Goal: Task Accomplishment & Management: Manage account settings

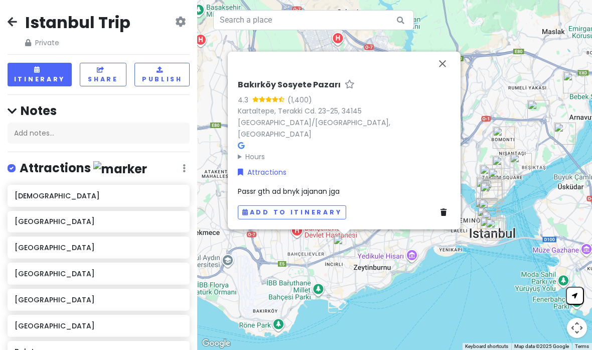
click at [411, 215] on icon at bounding box center [444, 211] width 6 height 7
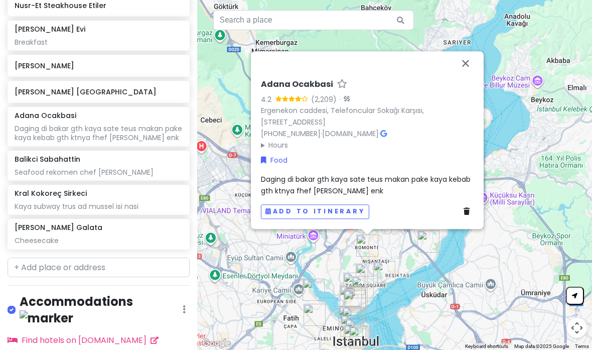
scroll to position [652, 0]
click at [107, 259] on input "text" at bounding box center [99, 268] width 182 height 20
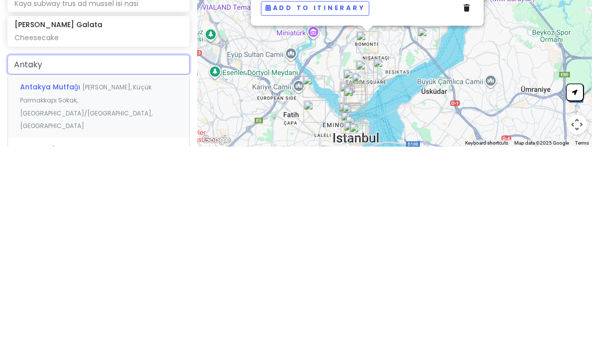
type input "Antakya"
click at [140, 286] on span "[PERSON_NAME], Küçük Parmakkapı Sokak, [GEOGRAPHIC_DATA]/[GEOGRAPHIC_DATA], [GE…" at bounding box center [86, 309] width 132 height 47
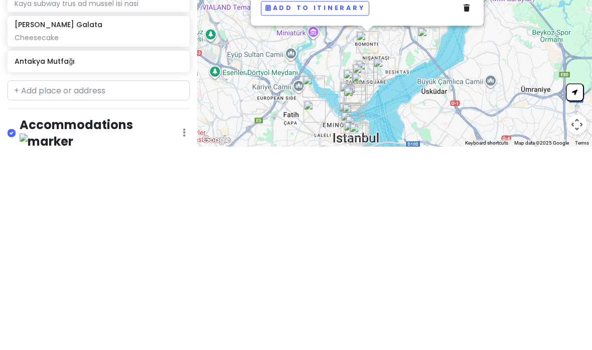
scroll to position [39, 0]
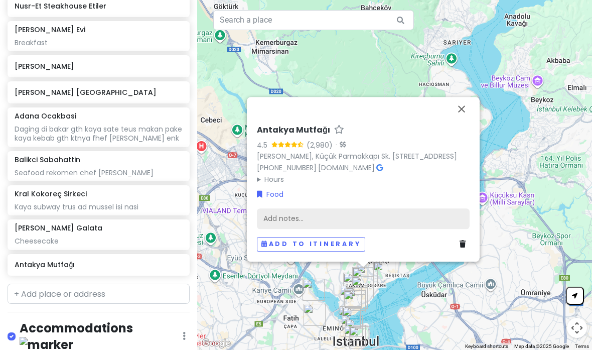
click at [360, 208] on div "Add notes..." at bounding box center [363, 218] width 213 height 21
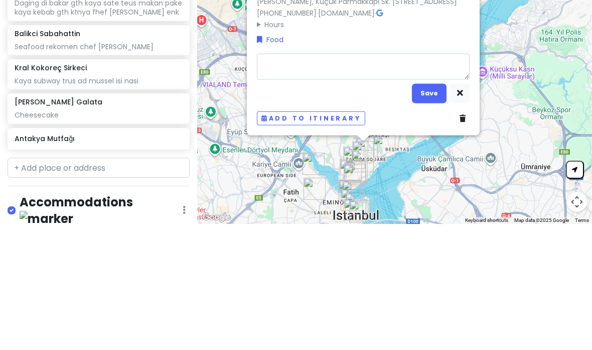
type textarea "x"
type textarea "T"
type textarea "x"
type textarea "Tu"
type textarea "x"
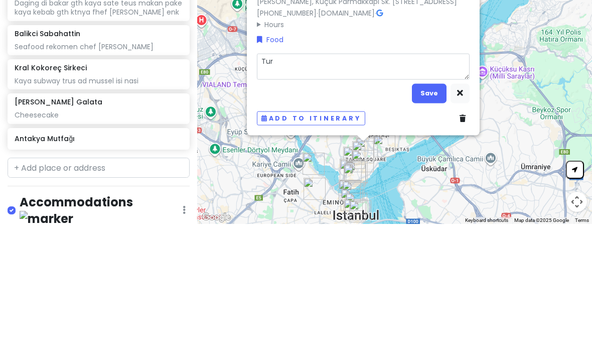
type textarea "Turk"
type textarea "x"
type textarea "Turkis"
type textarea "x"
type textarea "Turkish"
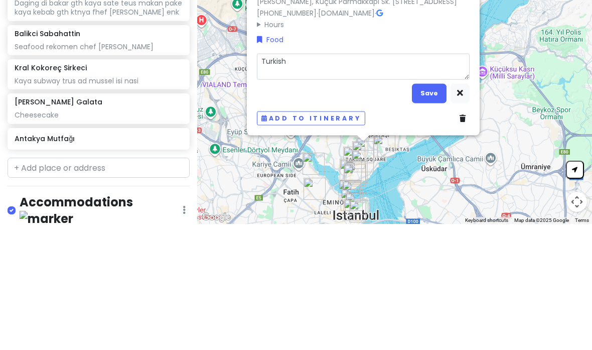
type textarea "x"
type textarea "Turkish f"
type textarea "x"
type textarea "Turkish fo"
type textarea "x"
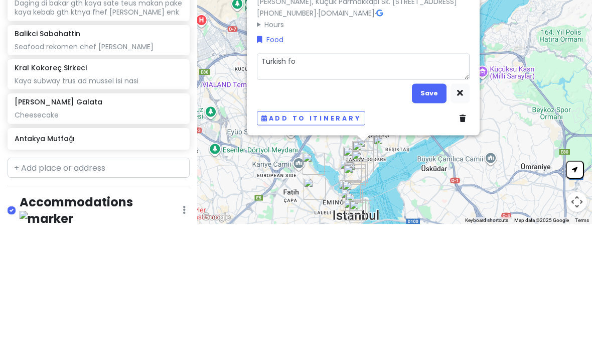
type textarea "Turkish foo"
type textarea "x"
type textarea "Turkish food"
type textarea "x"
type textarea "Turkish food m"
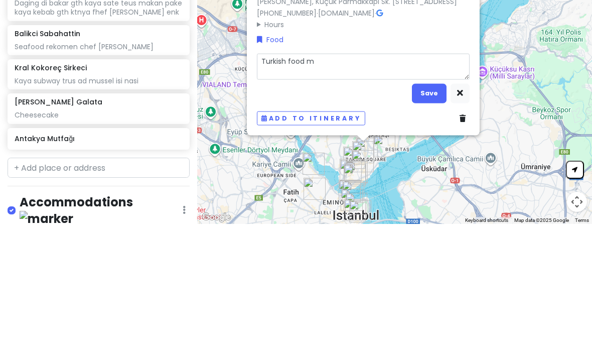
type textarea "x"
type textarea "Turkish food mic"
type textarea "x"
type textarea "Turkish food mich"
type textarea "x"
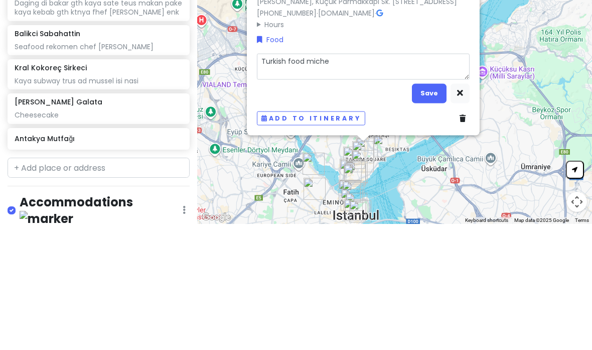
type textarea "Turkish food michel"
type textarea "x"
type textarea "Turkish food micheli"
type textarea "x"
type textarea "Turkish food michelin"
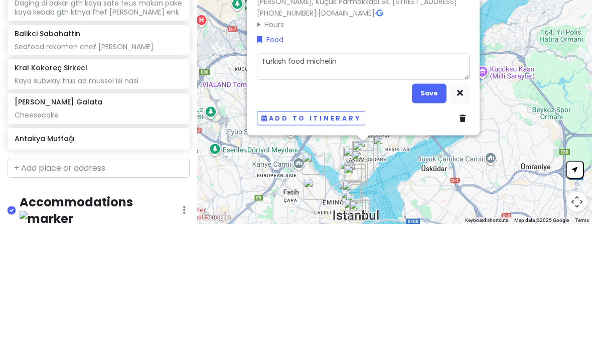
type textarea "x"
type textarea "Turkish food michelin d"
type textarea "x"
type textarea "Turkish food michelin dl"
type textarea "x"
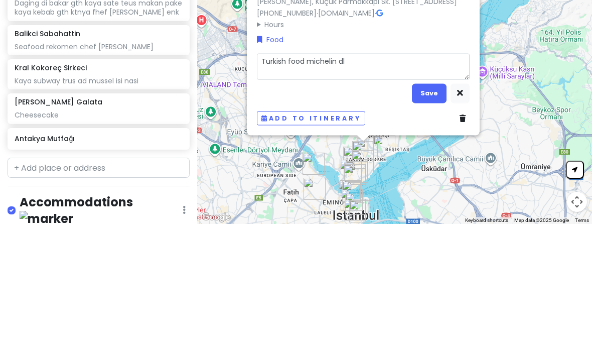
type textarea "Turkish food michelin dll"
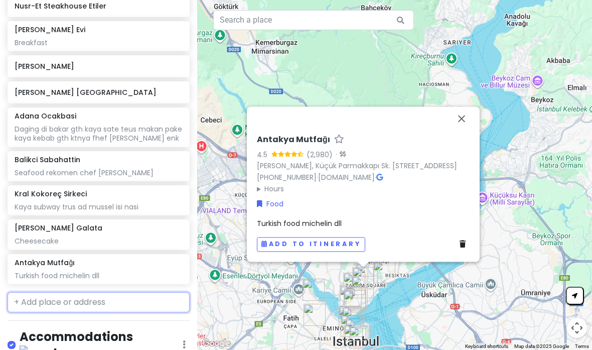
click at [115, 292] on input "text" at bounding box center [99, 302] width 182 height 20
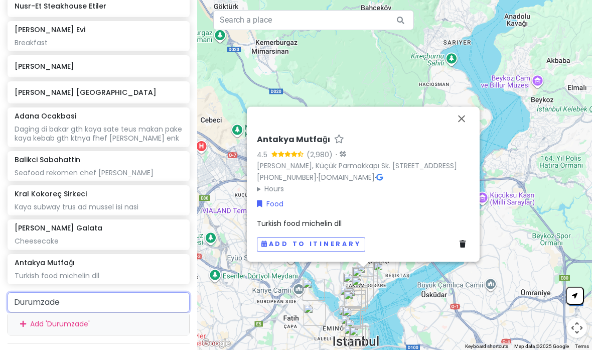
click at [151, 292] on input "Durumzade" at bounding box center [99, 302] width 182 height 20
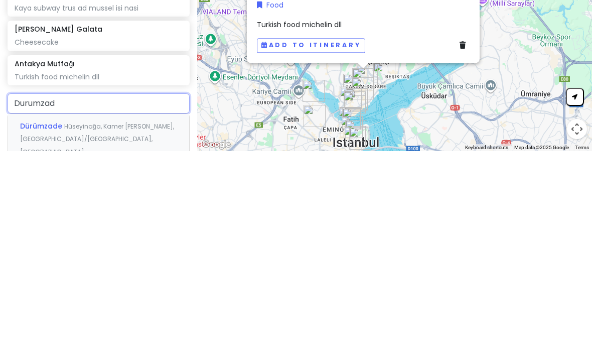
type input "Durumzade"
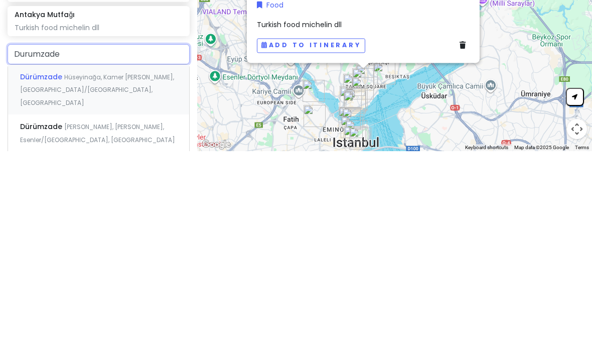
scroll to position [700, 0]
click at [138, 265] on div "[PERSON_NAME], Kamer [PERSON_NAME], [GEOGRAPHIC_DATA]/[GEOGRAPHIC_DATA], [GEOGR…" at bounding box center [98, 290] width 181 height 50
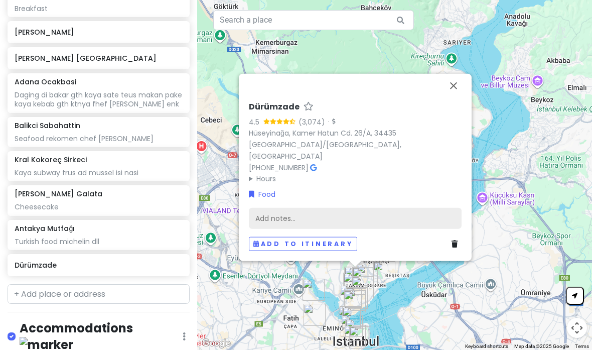
click at [407, 207] on div "Add notes..." at bounding box center [355, 217] width 213 height 21
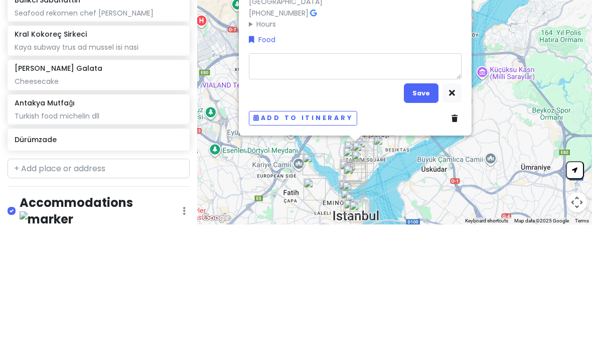
type textarea "x"
type textarea "K"
type textarea "x"
type textarea "Keb"
type textarea "x"
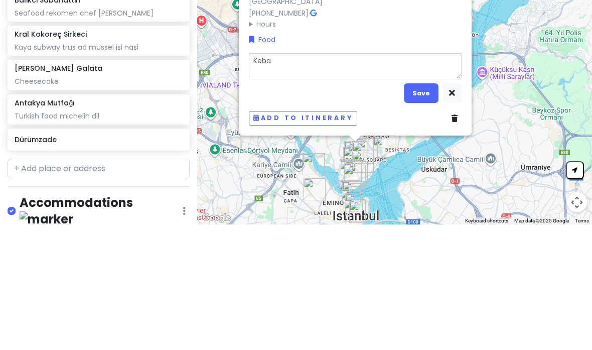
type textarea "Kebab"
type textarea "x"
type textarea "Kebab d"
type textarea "x"
type textarea "Kebab da"
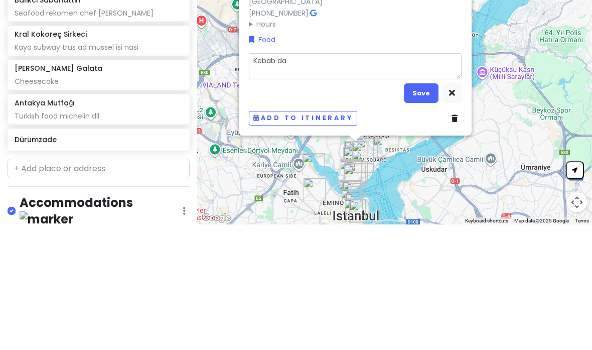
type textarea "x"
type textarea "Kebab dag"
type textarea "x"
type textarea "Kebab dagi"
type textarea "x"
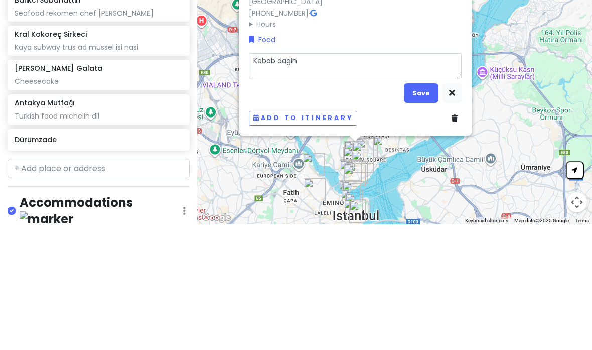
type textarea "Kebab dagi"
type textarea "x"
type textarea "Kebab dag"
type textarea "x"
type textarea "Kebab d"
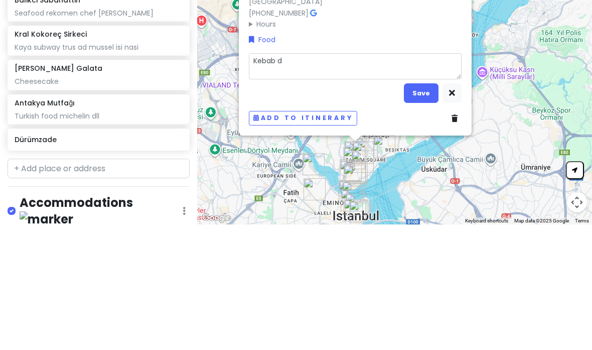
type textarea "x"
type textarea "Kebab g"
type textarea "x"
type textarea "Kebab gt"
type textarea "x"
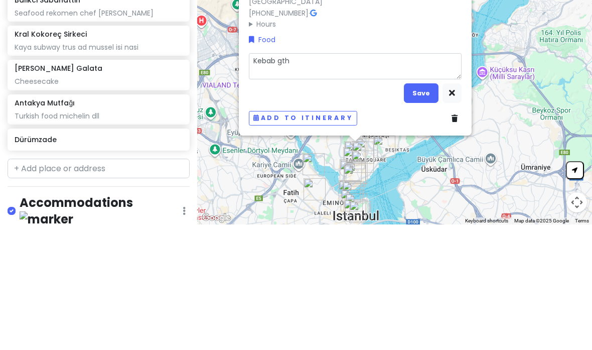
type textarea "Kebab gth"
type textarea "x"
type textarea "Kebab gth k"
type textarea "x"
type textarea "Kebab gth kt"
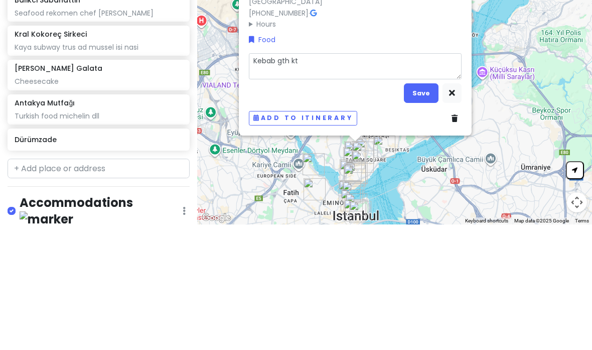
type textarea "x"
type textarea "Kebab gth kta"
type textarea "x"
type textarea "Kebab gth kta i"
type textarea "x"
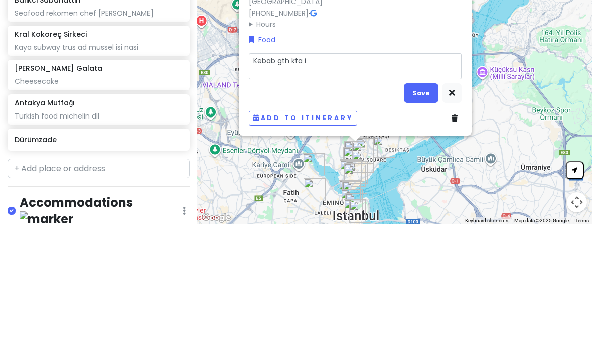
type textarea "Kebab gth kta in"
type textarea "x"
type textarea "Kebab gth kta inf"
type textarea "x"
type textarea "Kebab gth kta infl"
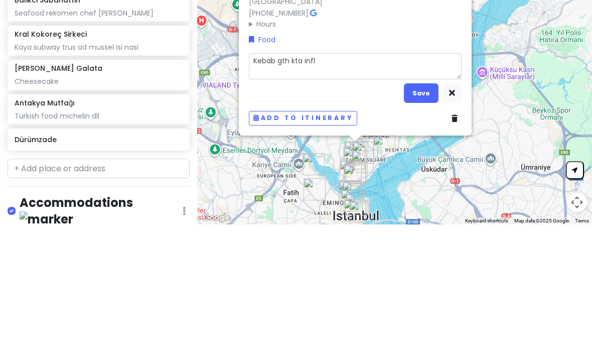
type textarea "x"
type textarea "Kebab gth kta influ"
type textarea "x"
type textarea "Kebab gth kta influen"
type textarea "x"
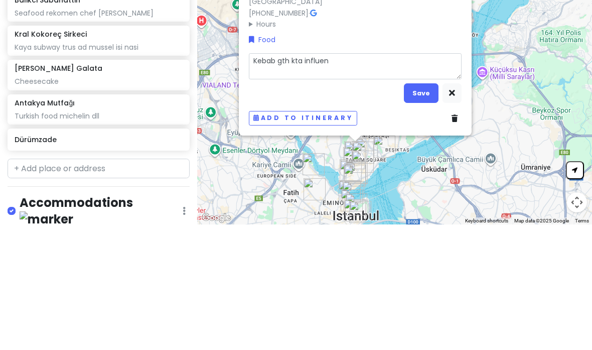
type textarea "Kebab gth kta influenc"
type textarea "x"
type textarea "Kebab gth kta influence"
type textarea "x"
type textarea "Kebab gth kta influencer"
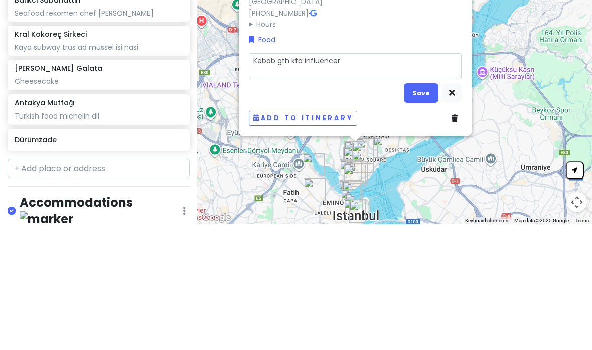
type textarea "x"
type textarea "Kebab gth kta influencer i"
type textarea "x"
type textarea "Kebab gth kta influencer in"
type textarea "x"
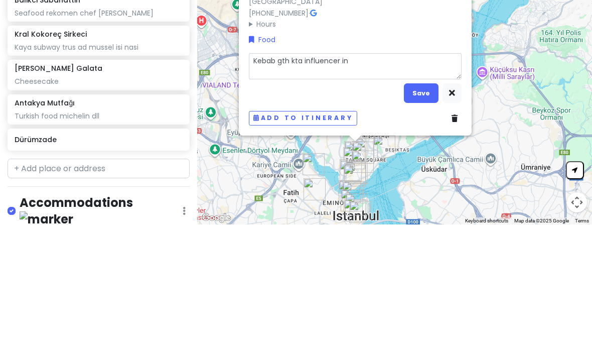
type textarea "Kebab gth kta influencer ind"
type textarea "x"
type textarea "Kebab gth kta influencer indo"
type textarea "x"
type textarea "Kebab gth kta influencer indo e"
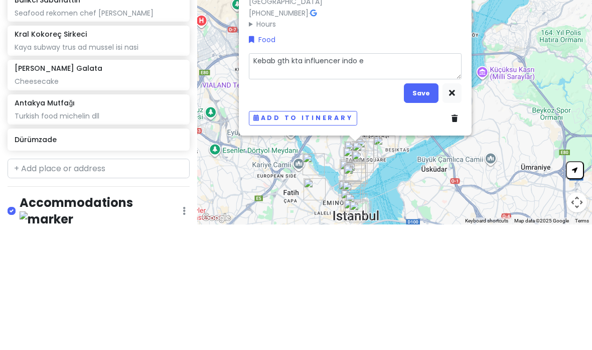
type textarea "x"
type textarea "Kebab gth kta influencer indo en"
type textarea "x"
type textarea "Kebab gth kta influencer indo enk"
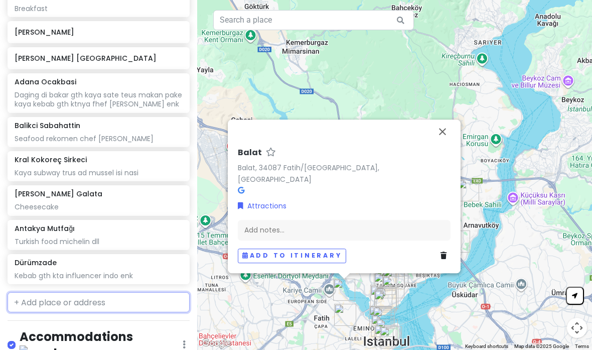
click at [112, 292] on input "text" at bounding box center [99, 302] width 182 height 20
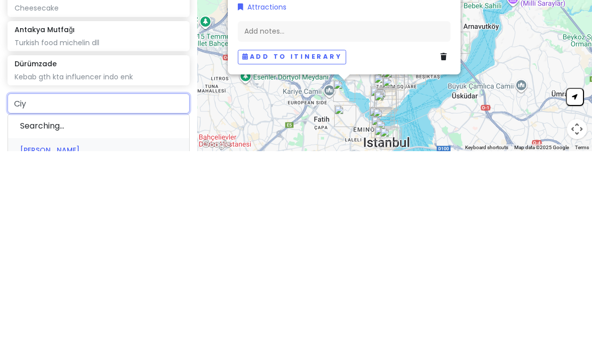
type input "Ciya"
click at [146, 313] on div "Çiya Sofrası Caferağa, Güneşli Bahçe Sokağı, [GEOGRAPHIC_DATA]/[GEOGRAPHIC_DATA…" at bounding box center [98, 338] width 181 height 50
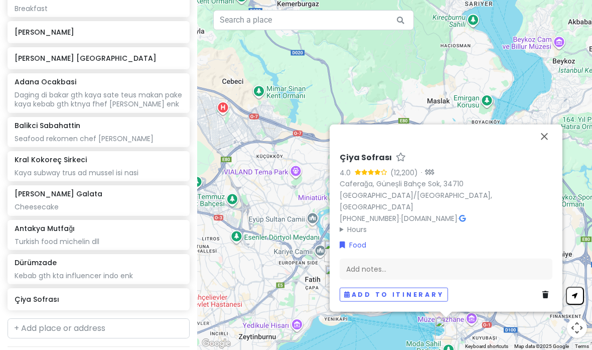
click at [411, 291] on icon at bounding box center [546, 294] width 6 height 7
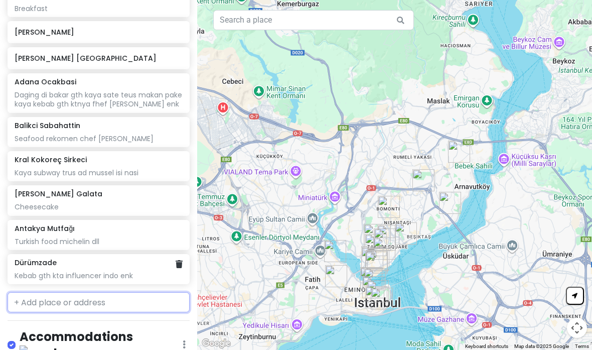
click at [150, 298] on input "text" at bounding box center [99, 302] width 182 height 20
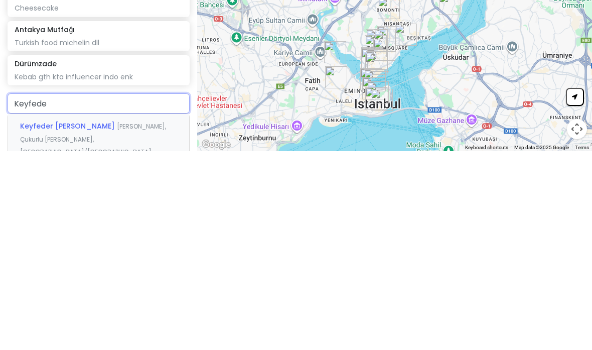
type input "Keyfeder"
click at [148, 321] on span "[PERSON_NAME], Çukurlu [PERSON_NAME], [GEOGRAPHIC_DATA]/[GEOGRAPHIC_DATA], [GEO…" at bounding box center [93, 344] width 146 height 47
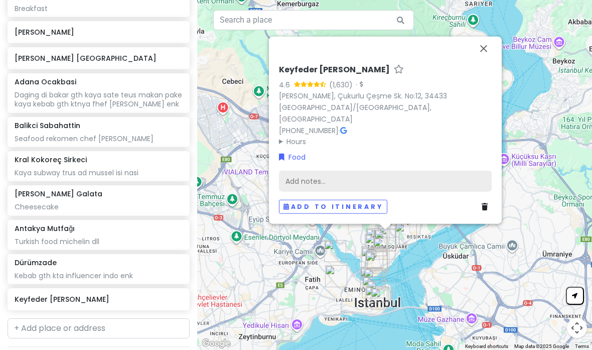
click at [411, 170] on div "Add notes..." at bounding box center [385, 180] width 213 height 21
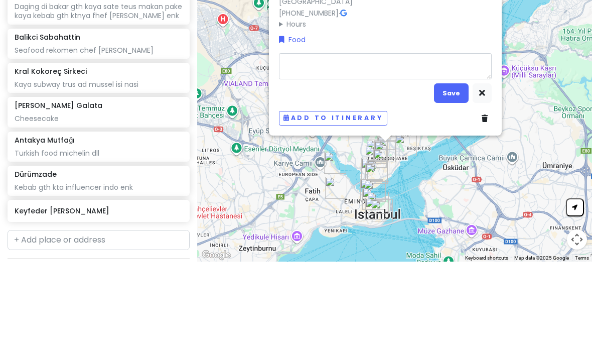
type textarea "x"
type textarea "K"
type textarea "x"
type textarea "Ku"
type textarea "x"
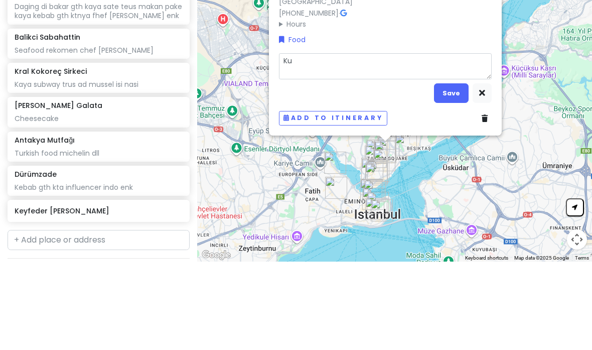
type textarea "Kun"
type textarea "x"
type textarea "[PERSON_NAME]"
type textarea "x"
type textarea "Kunaf"
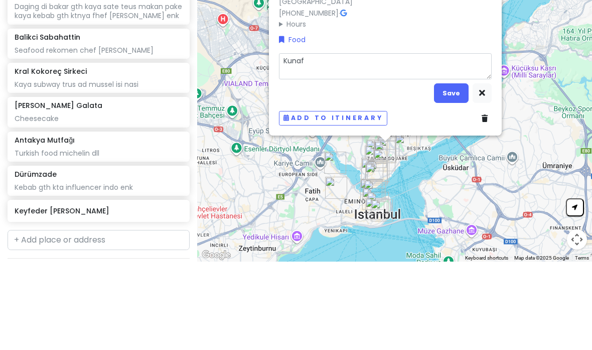
type textarea "x"
type textarea "Kunafa"
type textarea "x"
type textarea "Kunafa a"
type textarea "x"
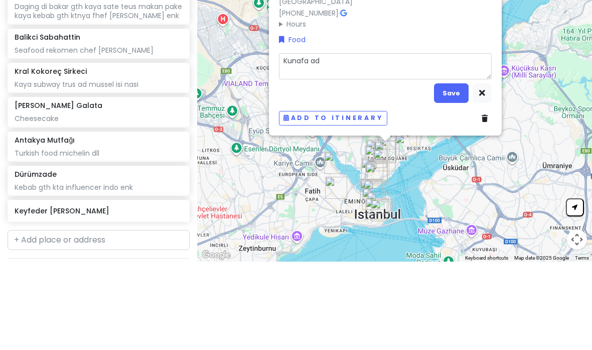
type textarea "Kunafa ad"
type textarea "x"
type textarea "Kunafa ad p"
type textarea "x"
type textarea "Kunafa ad pi"
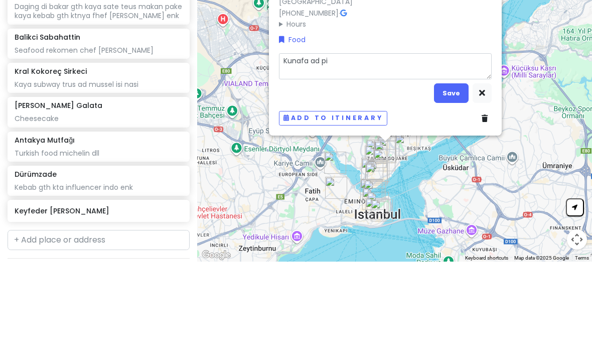
type textarea "x"
type textarea "Kunafa ad pis"
type textarea "x"
type textarea "Kunafa ad pist"
type textarea "x"
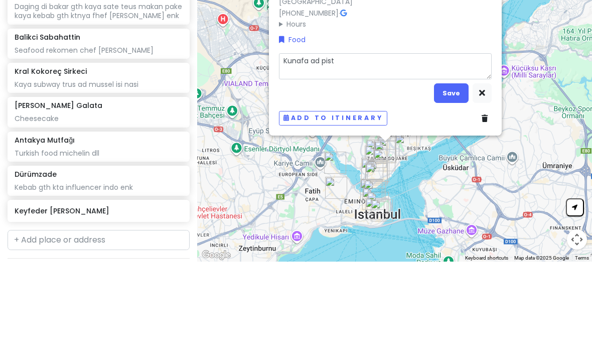
type textarea "Kunafa ad pista"
type textarea "x"
type textarea "Kunafa ad pistac"
type textarea "x"
type textarea "Kunafa ad pistaci"
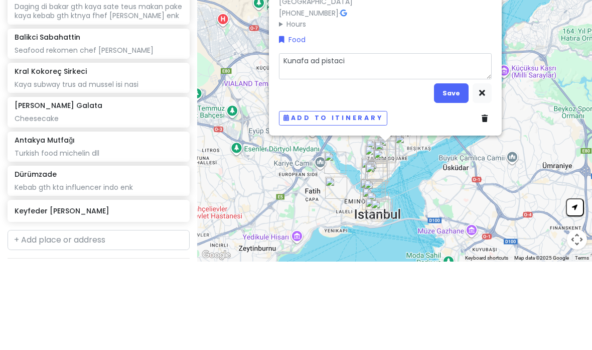
type textarea "x"
type textarea "Kunafa ad pistacio"
type textarea "x"
type textarea "Kunafa ad pistacio d"
type textarea "x"
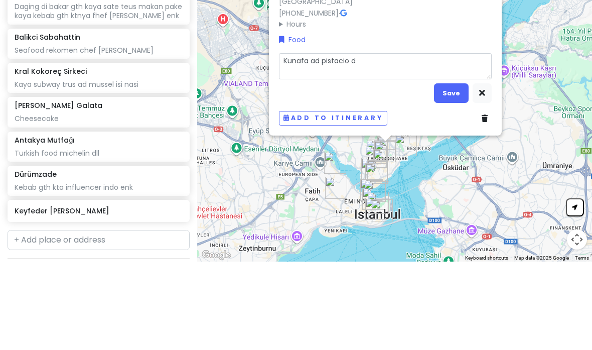
type textarea "Kunafa ad pistacio dl"
type textarea "x"
type textarea "Kunafa ad pistacio dll"
type textarea "x"
type textarea "Kunafa ad pistacio dll b"
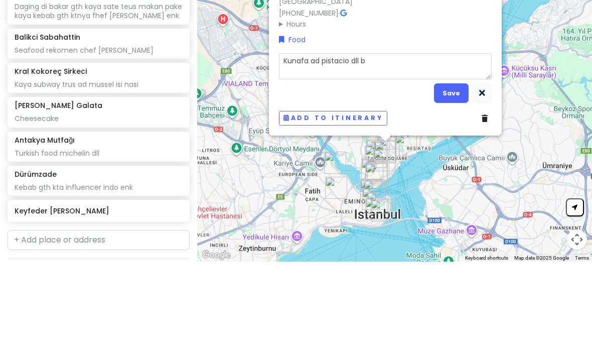
type textarea "x"
type textarea "Kunafa ad pistacio dll bn"
type textarea "x"
type textarea "Kunafa ad pistacio dll bny"
type textarea "x"
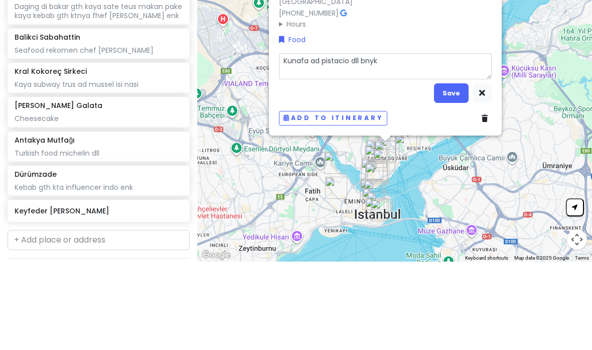
type textarea "Kunafa ad pistacio dll bnyk"
type textarea "x"
type textarea "Kunafa ad pistacio dll bnyk m"
type textarea "x"
type textarea "Kunafa ad pistacio dll bnyk mc"
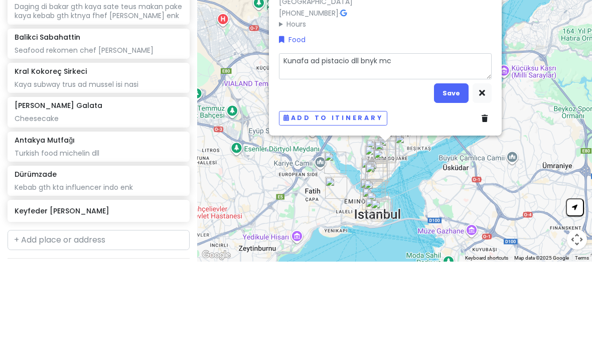
type textarea "x"
type textarea "Kunafa ad pistacio dll bnyk mcem"
type textarea "x"
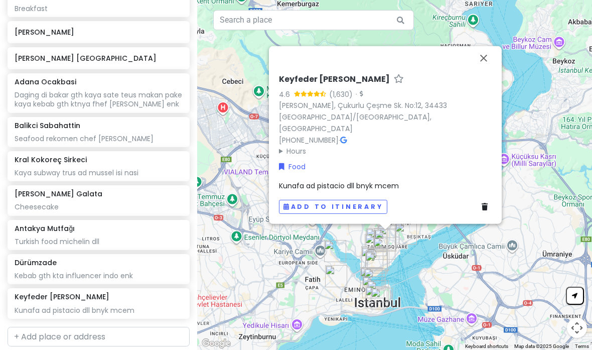
click at [411, 54] on button "Close" at bounding box center [484, 58] width 24 height 24
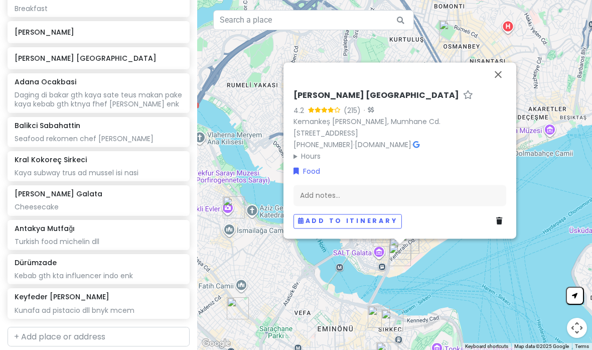
click at [411, 62] on button "Close" at bounding box center [498, 74] width 24 height 24
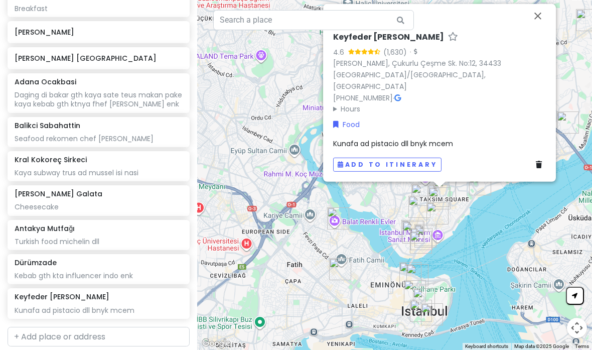
click at [411, 12] on button "Close" at bounding box center [538, 16] width 24 height 24
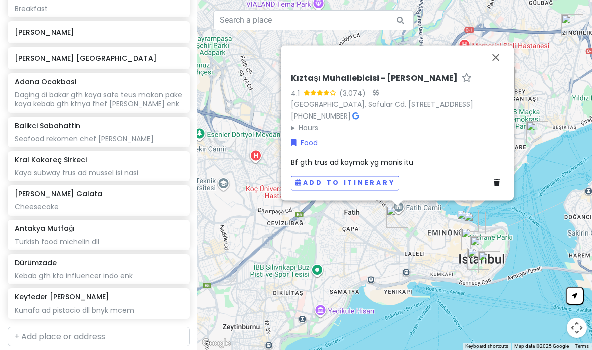
click at [411, 73] on h6 "Kıztaşı Muhallebicisi - [PERSON_NAME]" at bounding box center [374, 78] width 167 height 11
click at [121, 327] on input "text" at bounding box center [99, 337] width 182 height 20
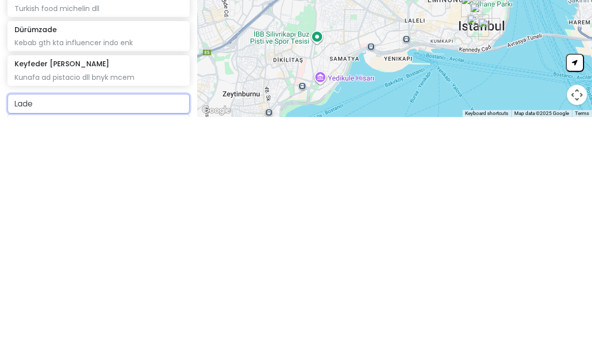
type input "Lades"
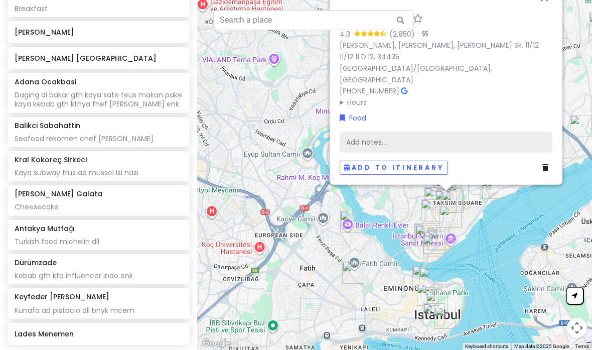
click at [411, 131] on div "Add notes..." at bounding box center [446, 141] width 213 height 21
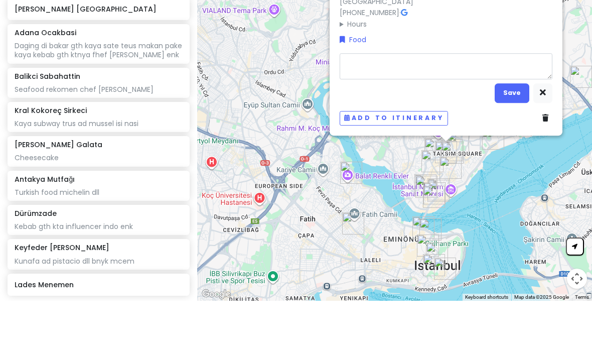
type textarea "x"
type textarea "B"
type textarea "x"
type textarea "Br"
type textarea "x"
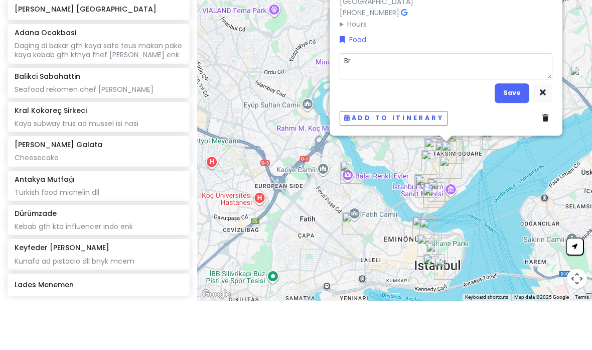
type textarea "Bre"
type textarea "x"
type textarea "Brea"
type textarea "x"
type textarea "Break"
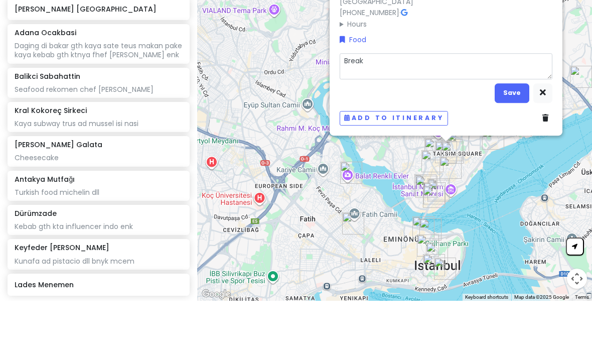
type textarea "x"
type textarea "Breakfa"
type textarea "x"
type textarea "Breakfast"
type textarea "x"
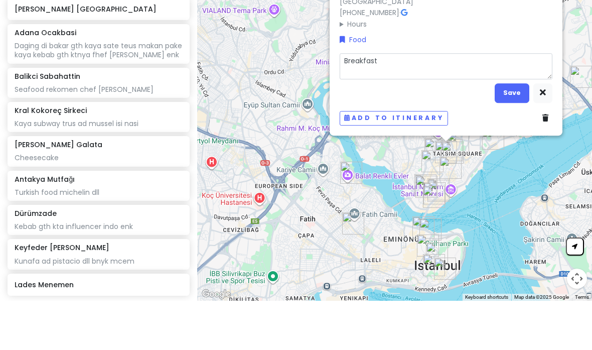
type textarea "Breakfast g"
type textarea "x"
type textarea "Breakfast gt"
type textarea "x"
type textarea "Breakfast gth"
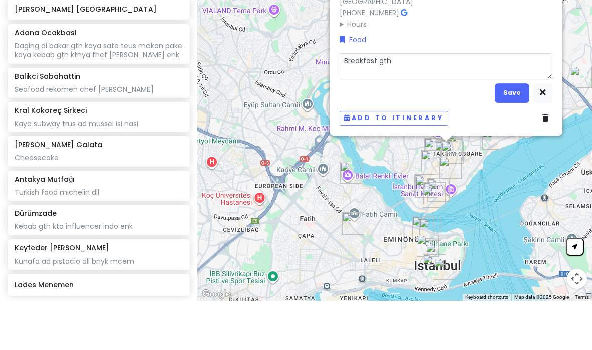
type textarea "x"
type textarea "Breakfast gth a"
type textarea "x"
type textarea "Breakfast gth ad"
type textarea "x"
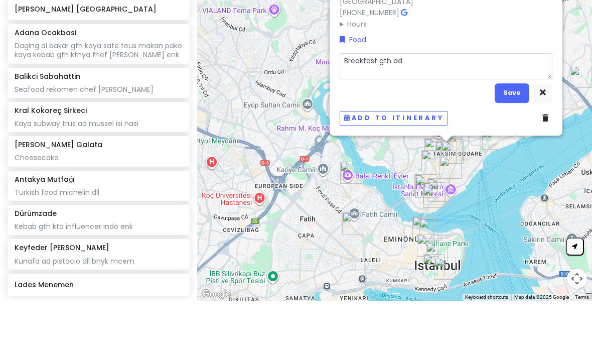
type textarea "Breakfast gth ad k"
type textarea "x"
type textarea "Breakfast gth ad ka"
type textarea "x"
type textarea "Breakfast gth ad kay"
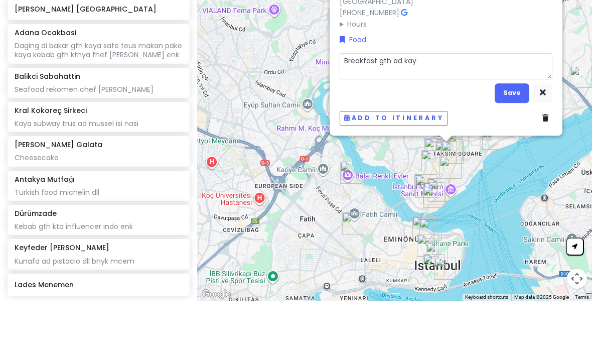
type textarea "x"
type textarea "Breakfast gth ad kayma"
type textarea "x"
type textarea "Breakfast gth ad kaymak"
type textarea "x"
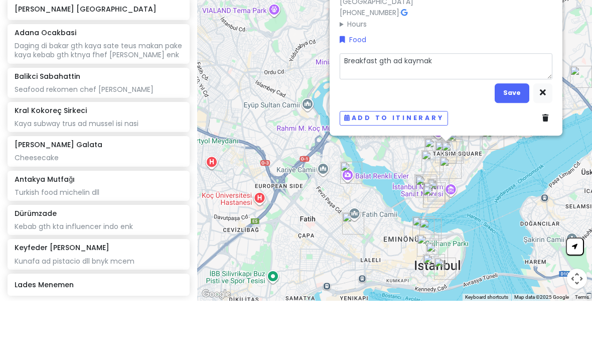
type textarea "Breakfast gth ad kaymak"
type textarea "x"
type textarea "Breakfast gth ad kaymak b"
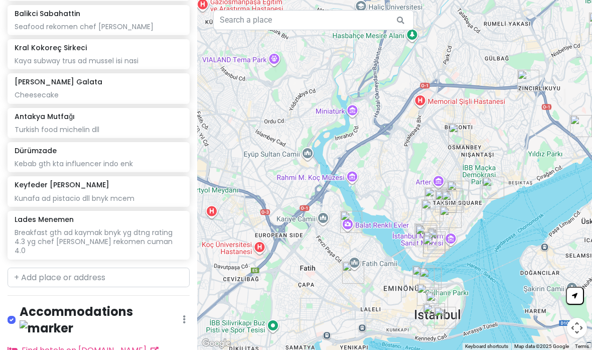
scroll to position [798, 0]
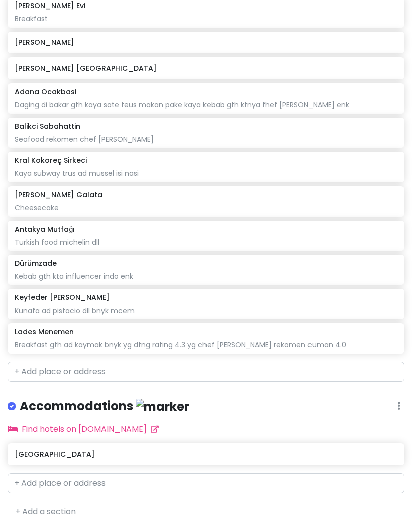
scroll to position [611, 0]
